Goal: Task Accomplishment & Management: Use online tool/utility

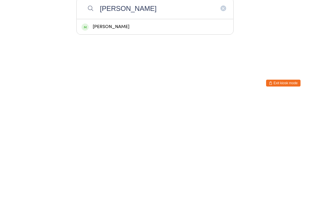
type input "[PERSON_NAME]"
click at [149, 139] on div "[PERSON_NAME]" at bounding box center [154, 143] width 147 height 8
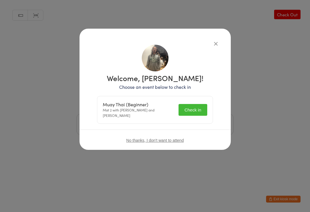
click at [202, 106] on button "Check in" at bounding box center [192, 110] width 29 height 12
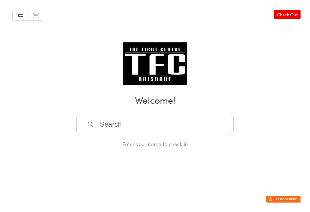
click at [170, 127] on input "search" at bounding box center [154, 124] width 157 height 21
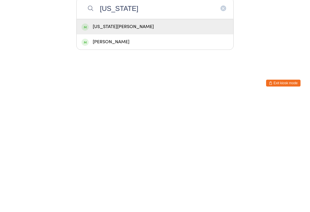
type input "[US_STATE]"
click at [169, 135] on div "[US_STATE][PERSON_NAME]" at bounding box center [155, 142] width 157 height 15
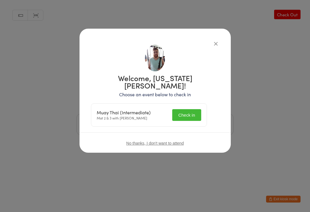
click at [196, 110] on button "Check in" at bounding box center [186, 115] width 29 height 12
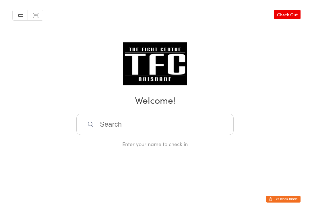
click at [205, 124] on input "search" at bounding box center [154, 124] width 157 height 21
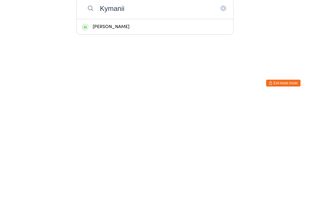
type input "Kymanii"
click at [143, 135] on div "[PERSON_NAME]" at bounding box center [155, 142] width 157 height 15
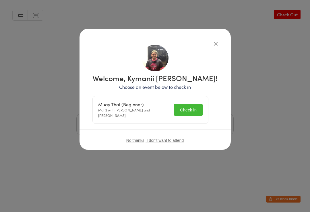
click at [190, 106] on button "Check in" at bounding box center [188, 110] width 29 height 12
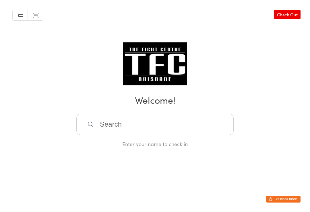
click at [177, 126] on input "search" at bounding box center [154, 124] width 157 height 21
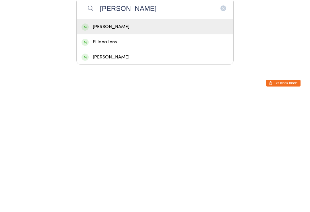
type input "[PERSON_NAME]"
click at [153, 135] on div "[PERSON_NAME]" at bounding box center [155, 142] width 157 height 15
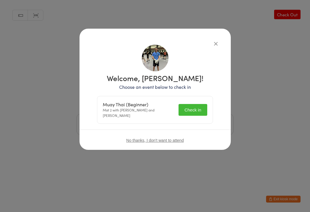
click at [191, 79] on h1 "Welcome, [PERSON_NAME]!" at bounding box center [155, 77] width 116 height 7
click at [193, 104] on button "Check in" at bounding box center [192, 110] width 29 height 12
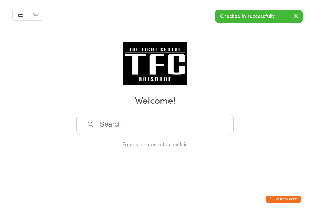
click at [217, 46] on div "Manual search Scanner input Check Out Welcome! Enter your name to check in" at bounding box center [155, 74] width 310 height 148
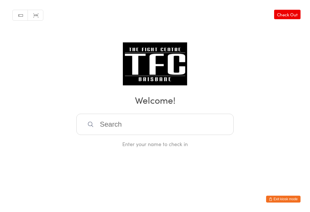
click at [96, 126] on input "search" at bounding box center [154, 124] width 157 height 21
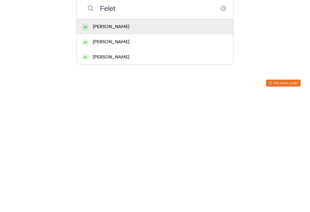
type input "Felet"
click at [101, 139] on div "[PERSON_NAME]" at bounding box center [154, 143] width 147 height 8
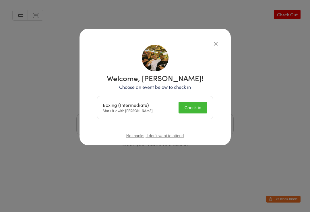
click at [188, 105] on button "Check in" at bounding box center [192, 108] width 29 height 12
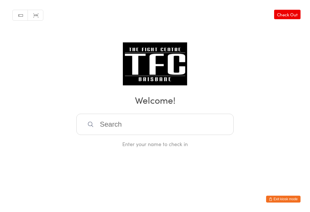
click at [115, 122] on input "search" at bounding box center [154, 124] width 157 height 21
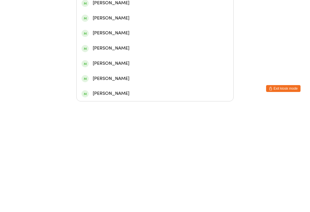
type input "[PERSON_NAME]"
click at [110, 30] on div "[PERSON_NAME]" at bounding box center [155, 37] width 157 height 15
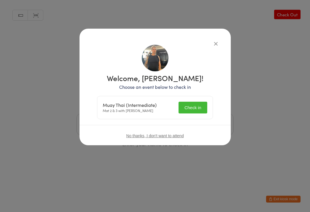
click at [189, 102] on button "Check in" at bounding box center [192, 108] width 29 height 12
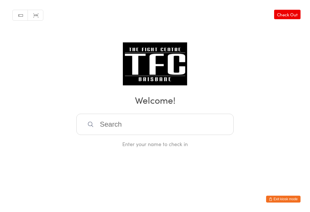
click at [205, 126] on input "search" at bounding box center [154, 124] width 157 height 21
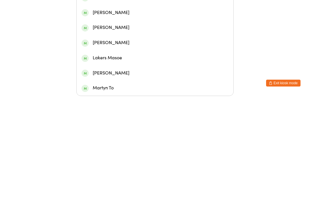
type input "Masu"
click at [177, 95] on div "[PERSON_NAME]" at bounding box center [154, 99] width 147 height 8
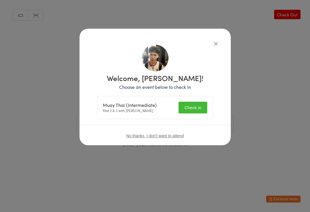
click at [194, 107] on button "Check in" at bounding box center [192, 108] width 29 height 12
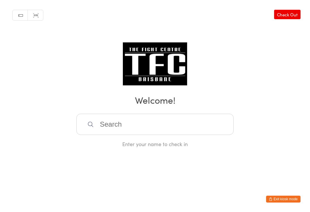
click at [165, 128] on input "search" at bounding box center [154, 124] width 157 height 21
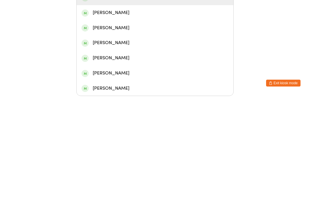
type input "Maisam"
click at [176, 110] on div "[PERSON_NAME]" at bounding box center [154, 114] width 147 height 8
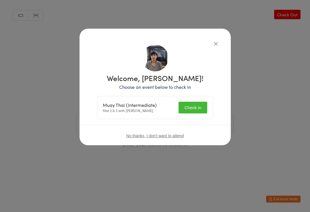
click at [193, 107] on button "Check in" at bounding box center [192, 108] width 29 height 12
